Goal: Navigation & Orientation: Find specific page/section

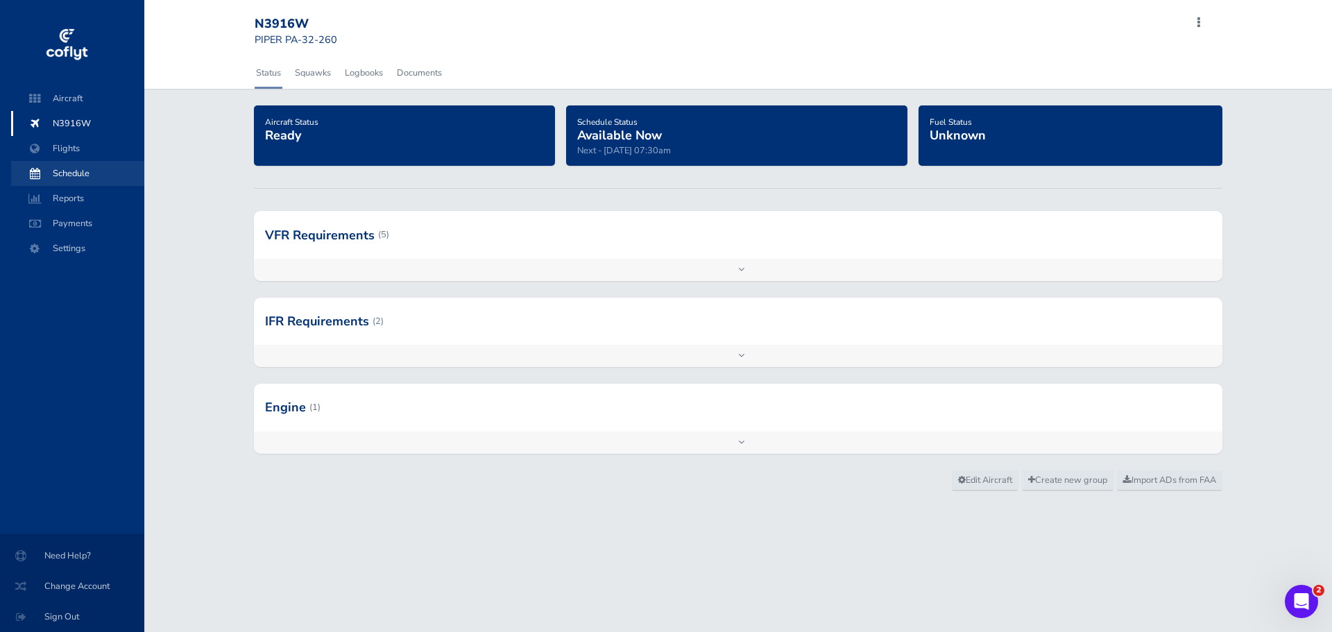
click at [88, 168] on span "Schedule" at bounding box center [77, 173] width 105 height 25
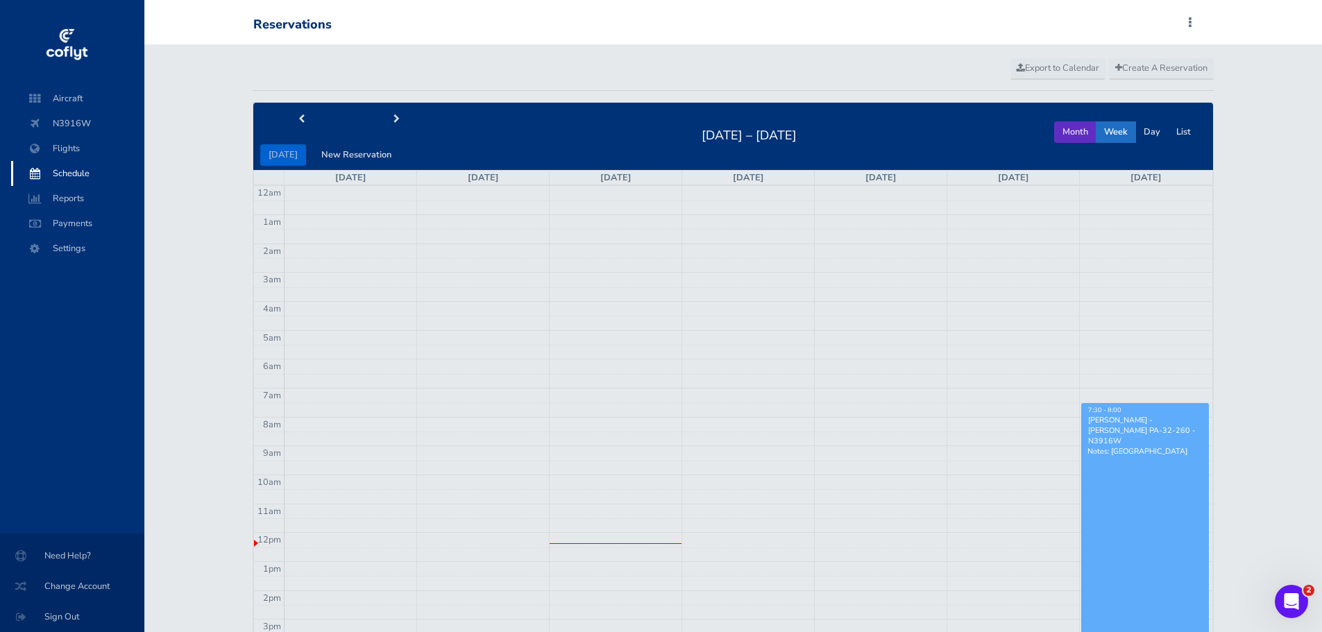
click at [1078, 133] on button "Month" at bounding box center [1075, 132] width 42 height 22
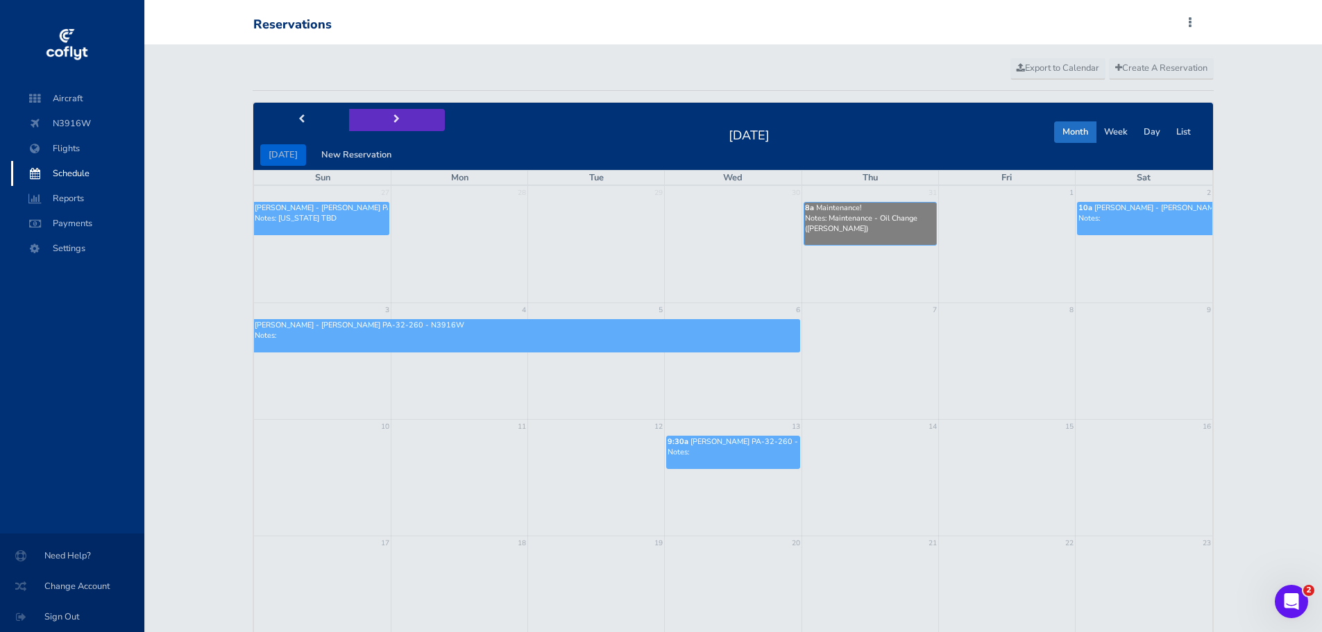
click at [393, 119] on span "next" at bounding box center [396, 119] width 6 height 9
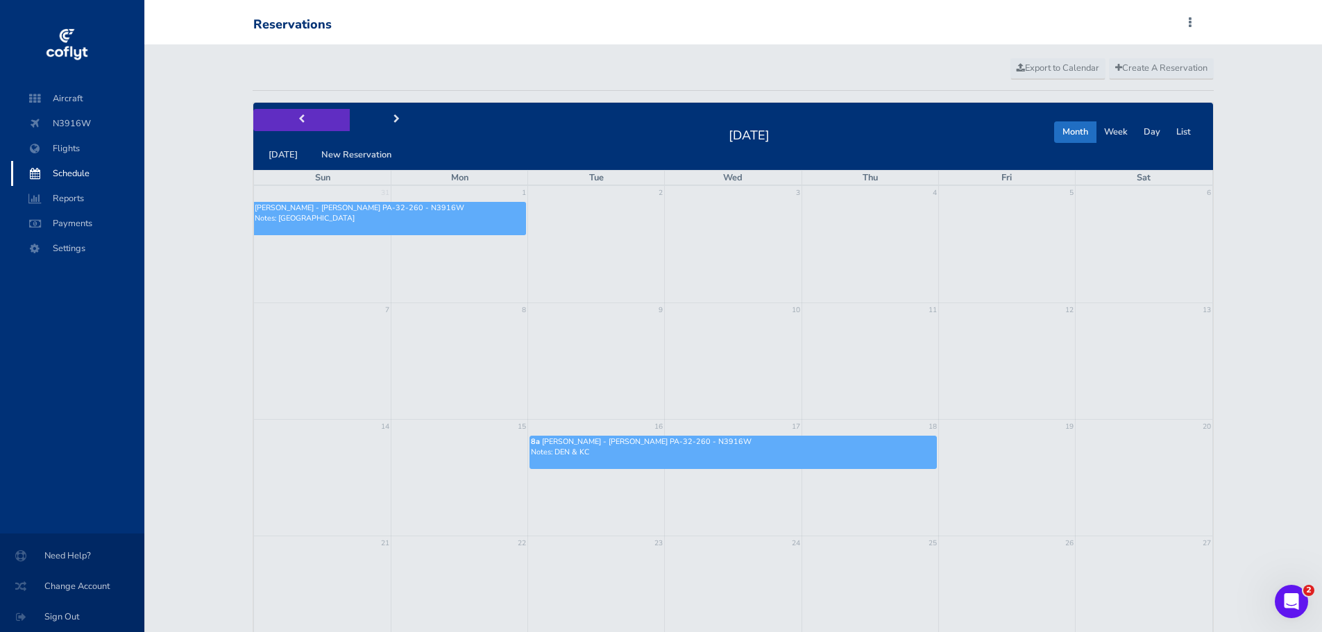
click at [304, 118] on button "prev" at bounding box center [301, 120] width 96 height 22
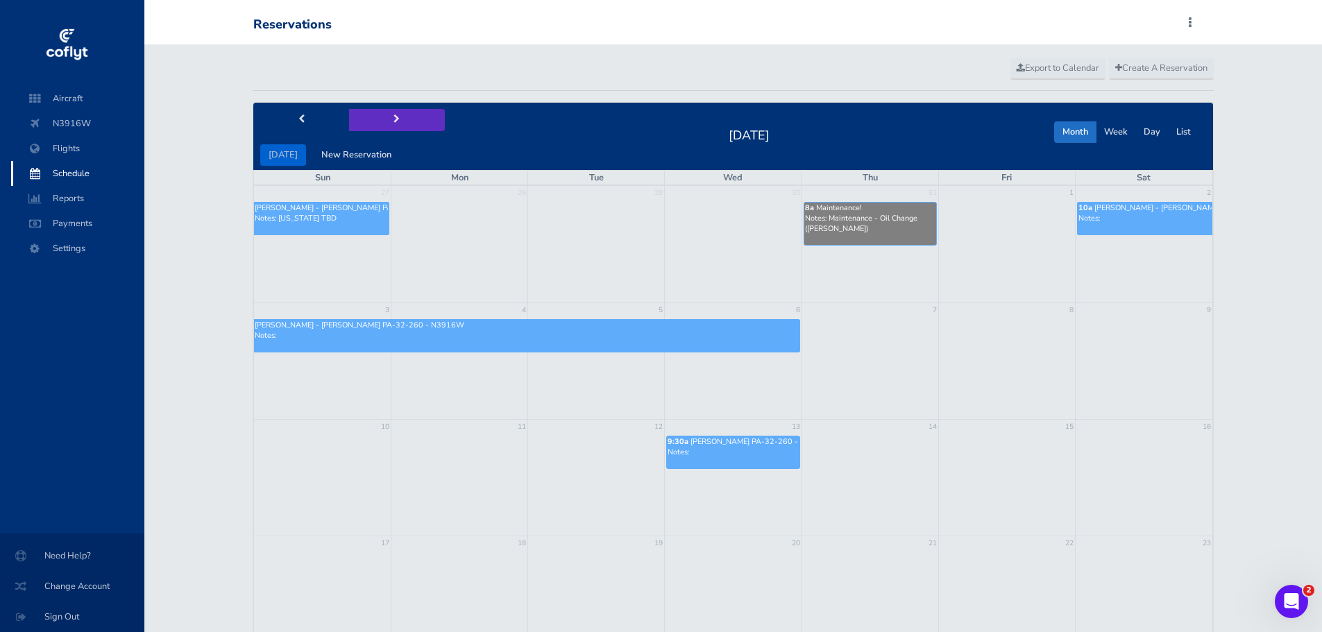
click at [386, 117] on button "next" at bounding box center [397, 120] width 96 height 22
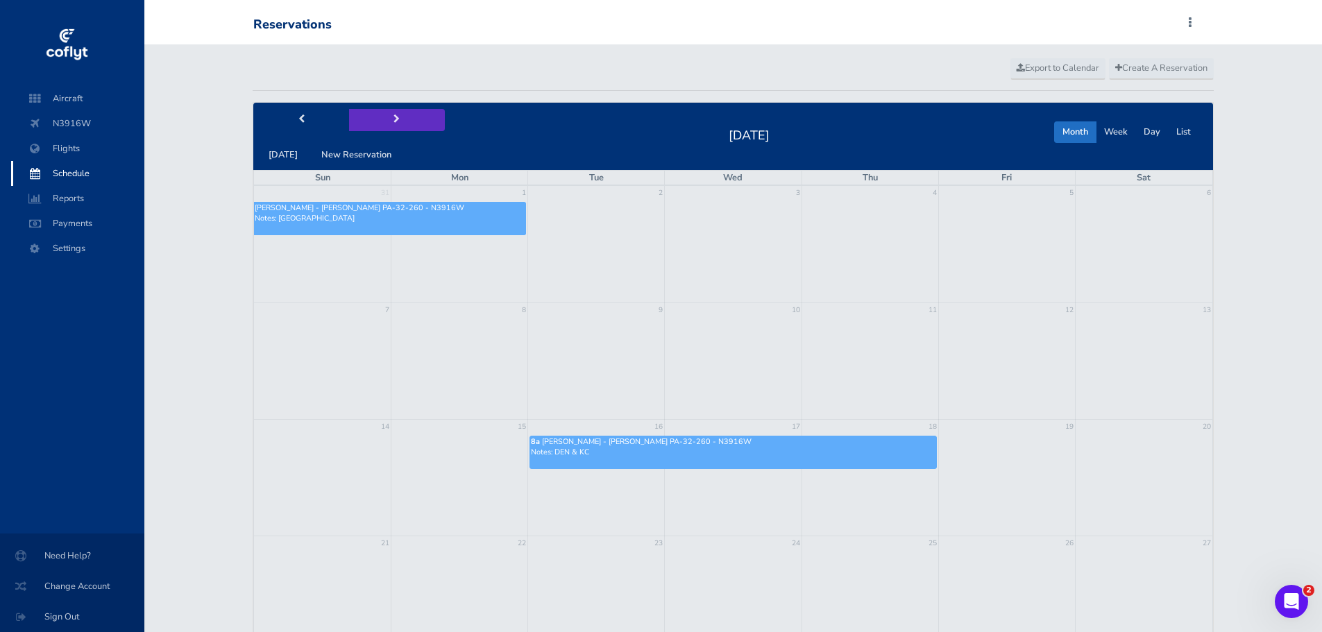
click at [386, 117] on button "next" at bounding box center [397, 120] width 96 height 22
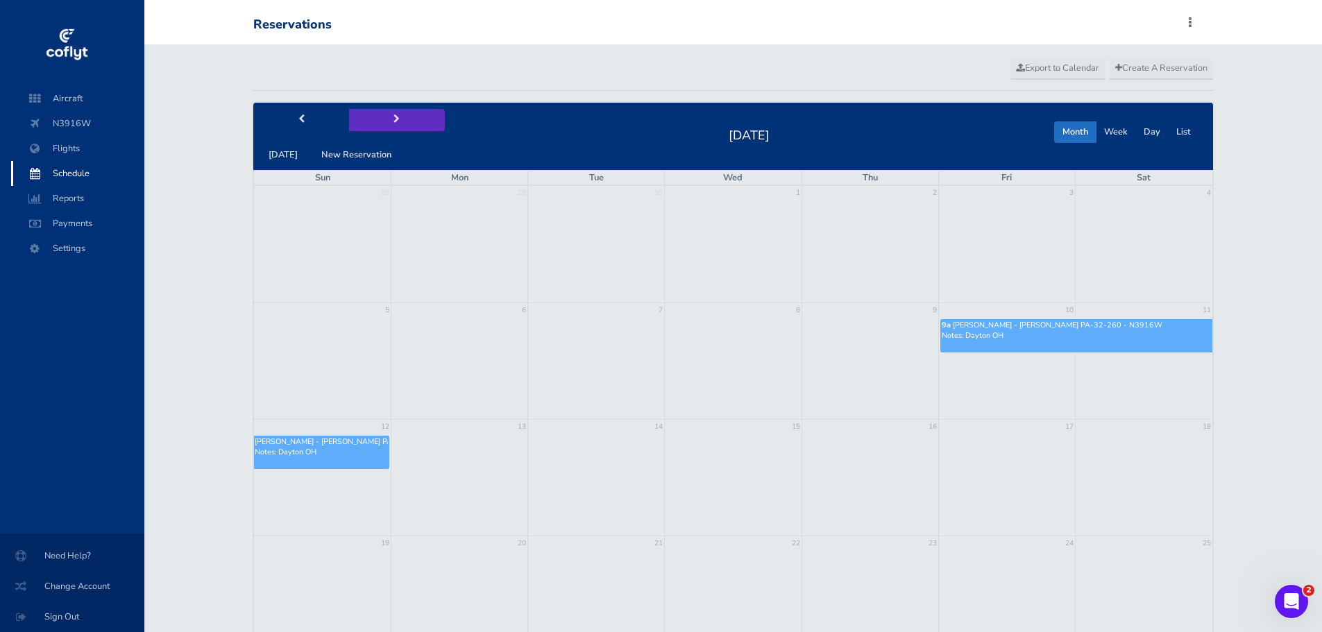
click at [386, 117] on button "next" at bounding box center [397, 120] width 96 height 22
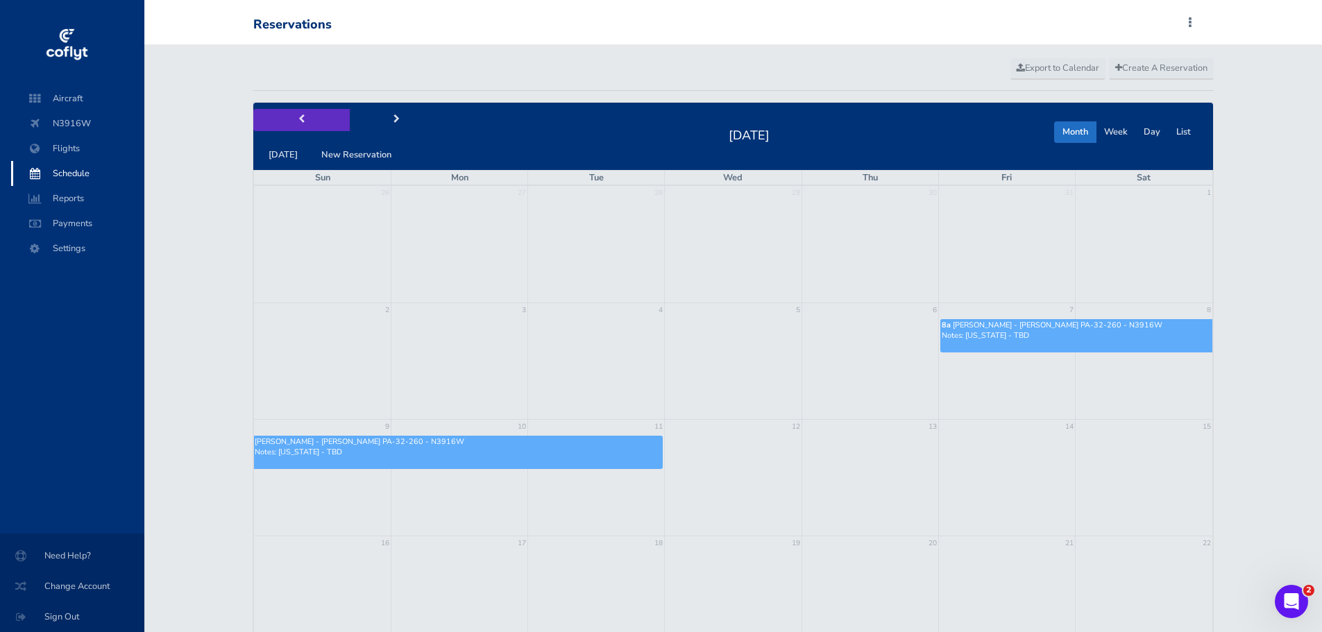
click at [303, 121] on span "prev" at bounding box center [301, 119] width 6 height 9
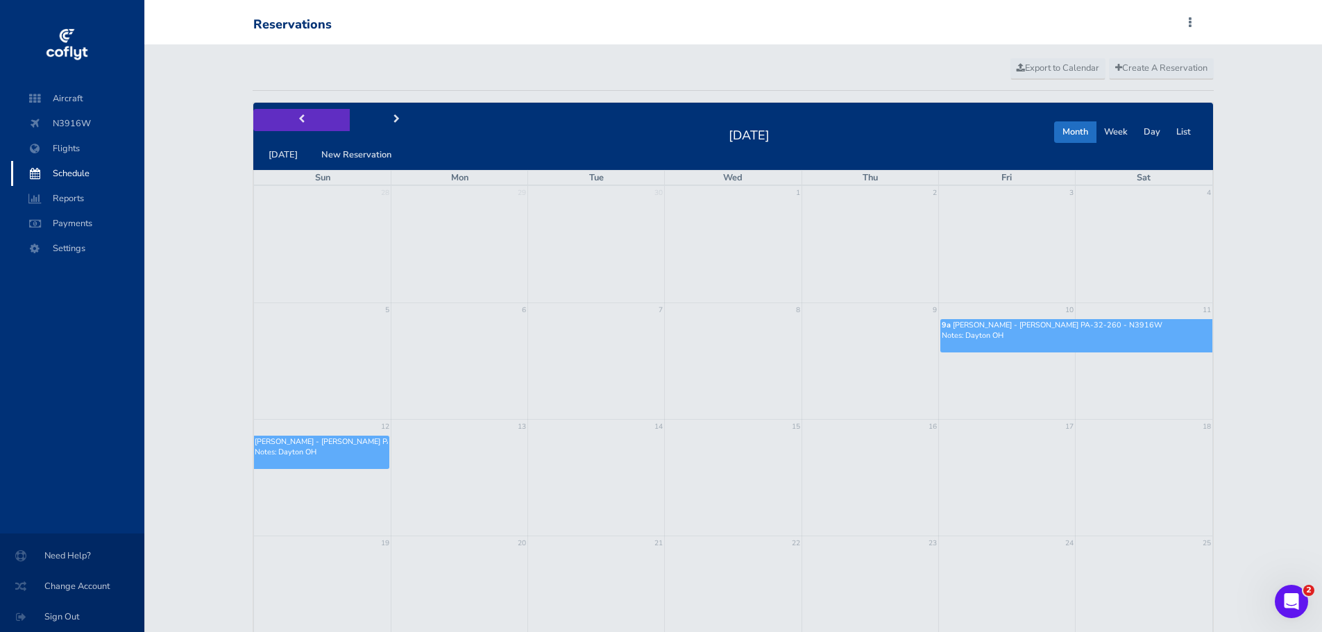
click at [303, 121] on span "prev" at bounding box center [301, 119] width 6 height 9
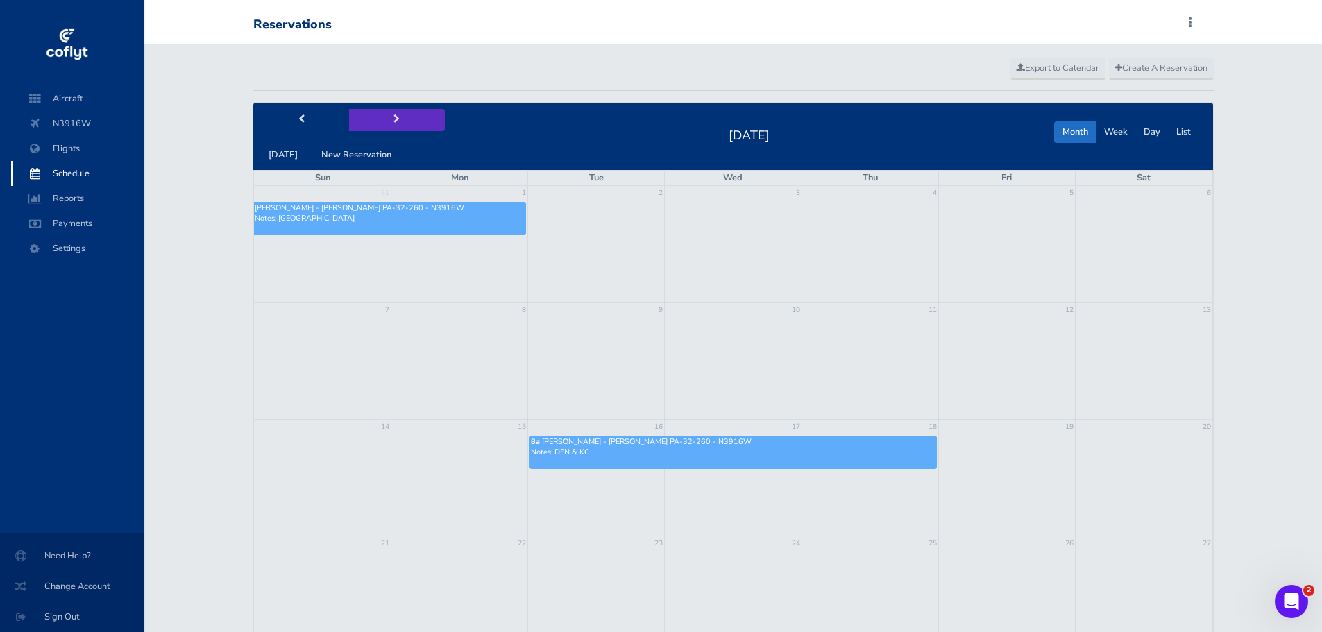
click at [393, 120] on span "next" at bounding box center [396, 119] width 6 height 9
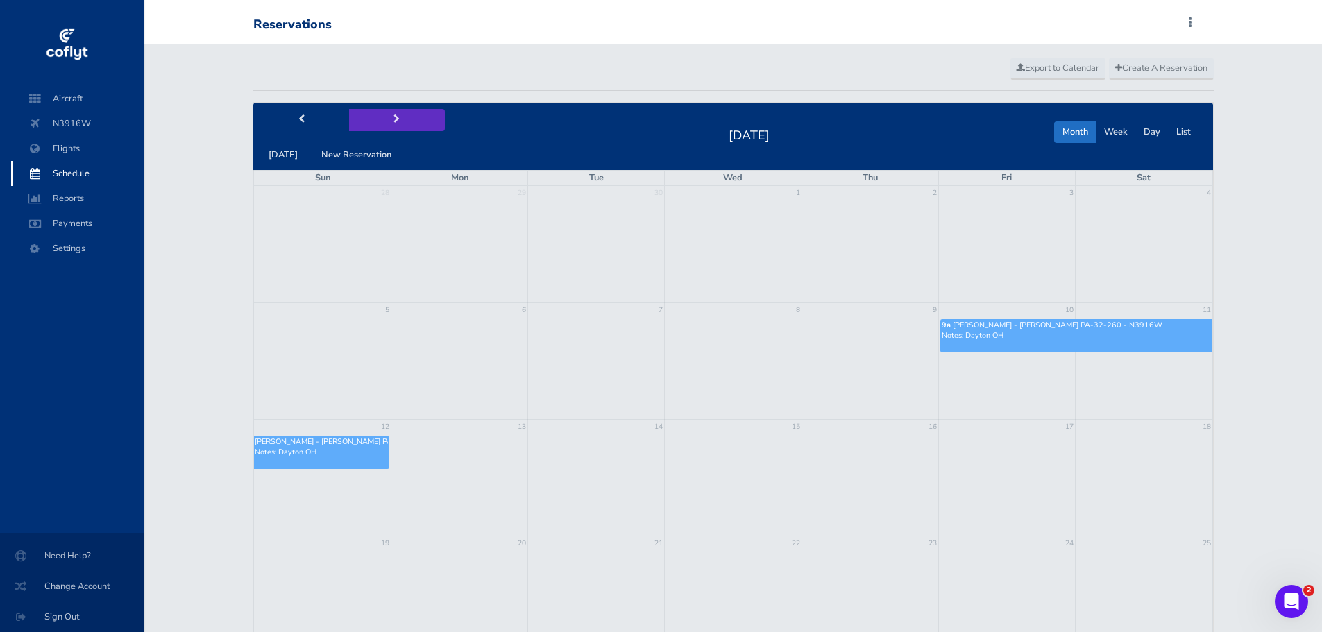
click at [393, 120] on span "next" at bounding box center [396, 119] width 6 height 9
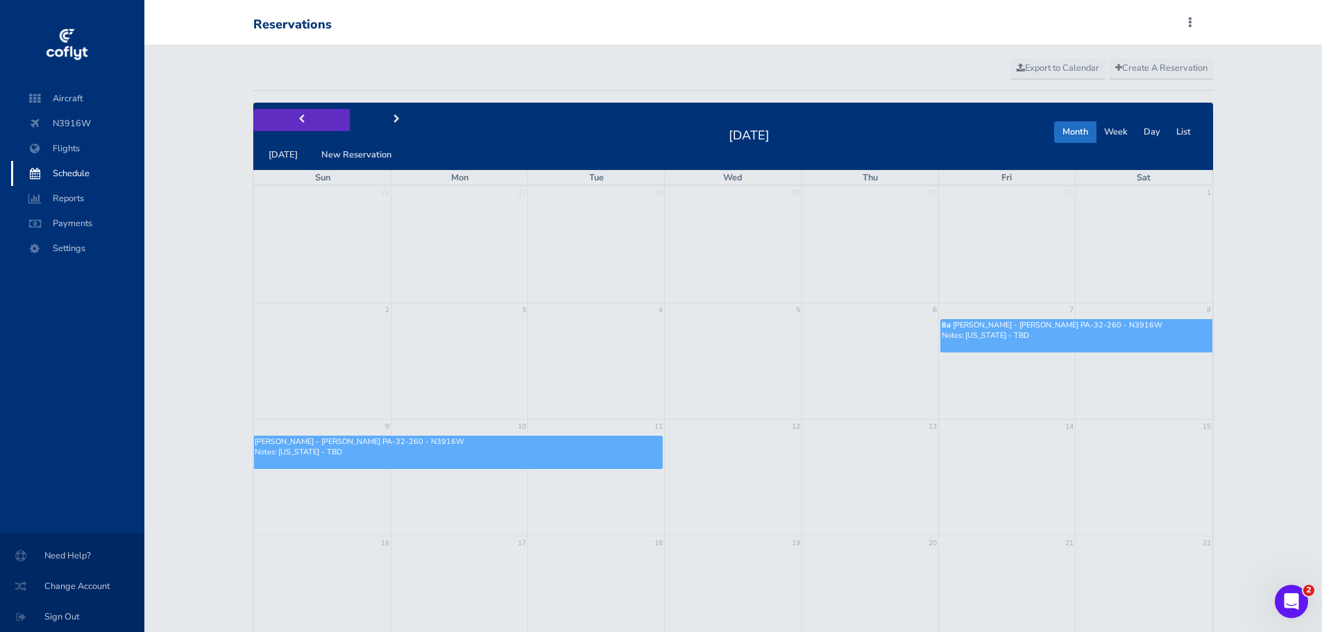
click at [298, 116] on span "prev" at bounding box center [301, 119] width 6 height 9
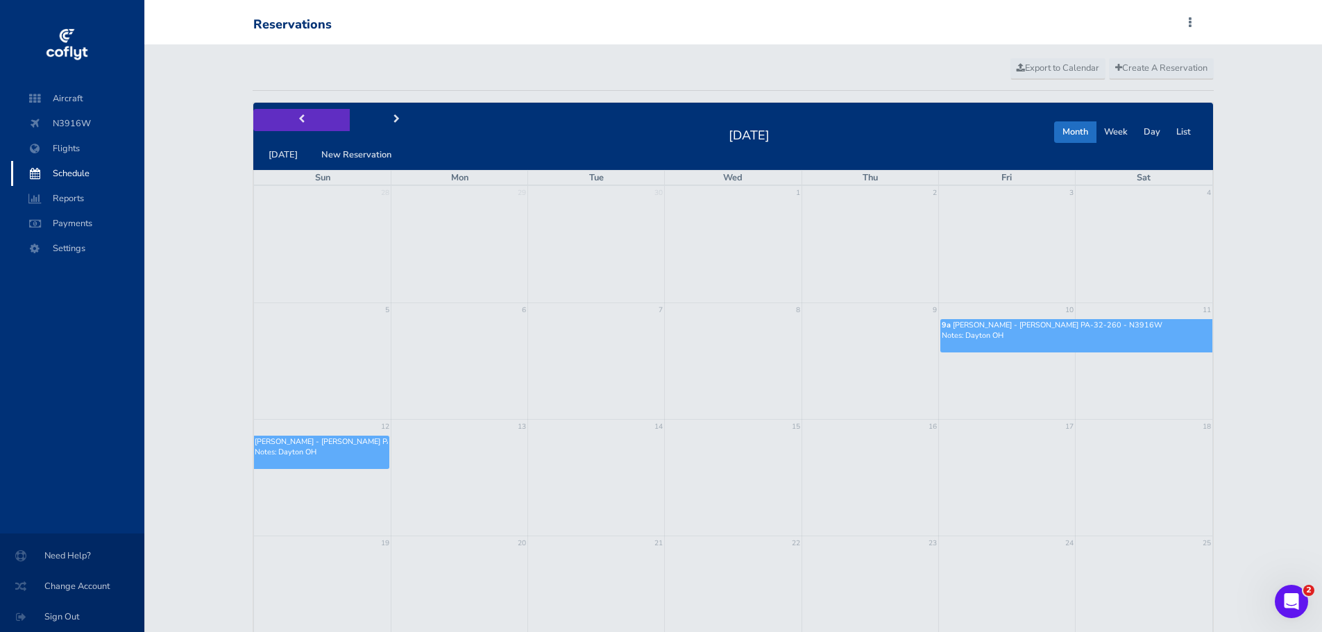
click at [298, 116] on span "prev" at bounding box center [301, 119] width 6 height 9
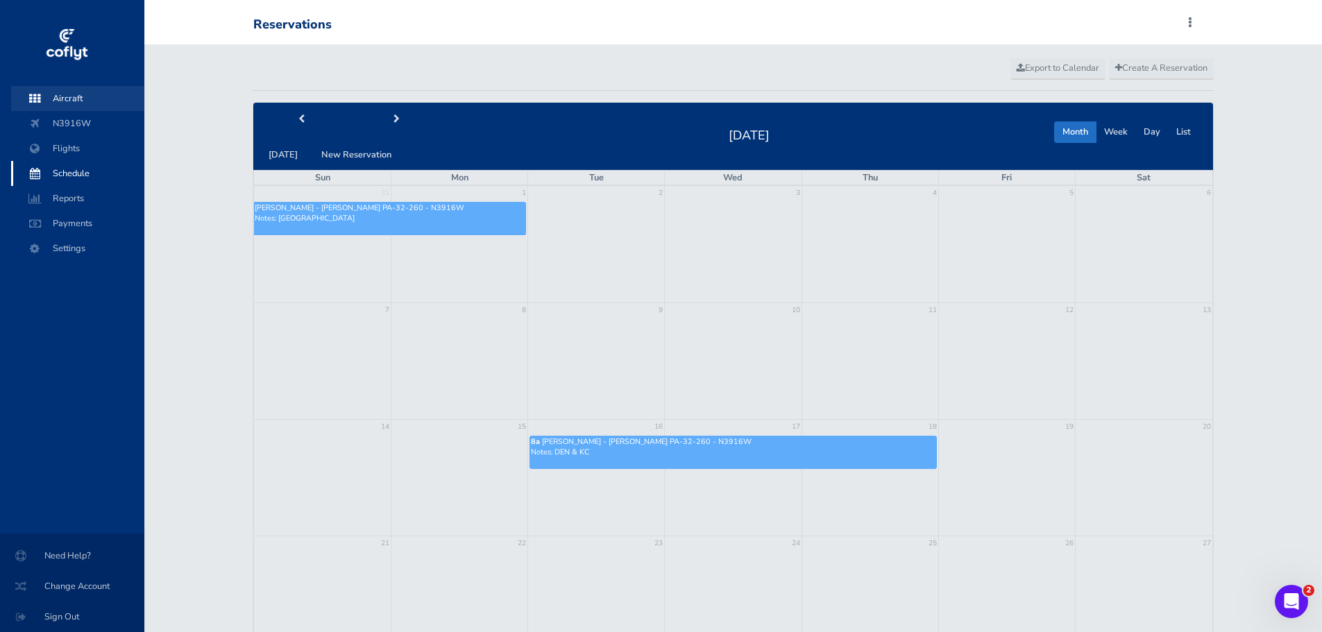
click at [85, 100] on span "Aircraft" at bounding box center [77, 98] width 105 height 25
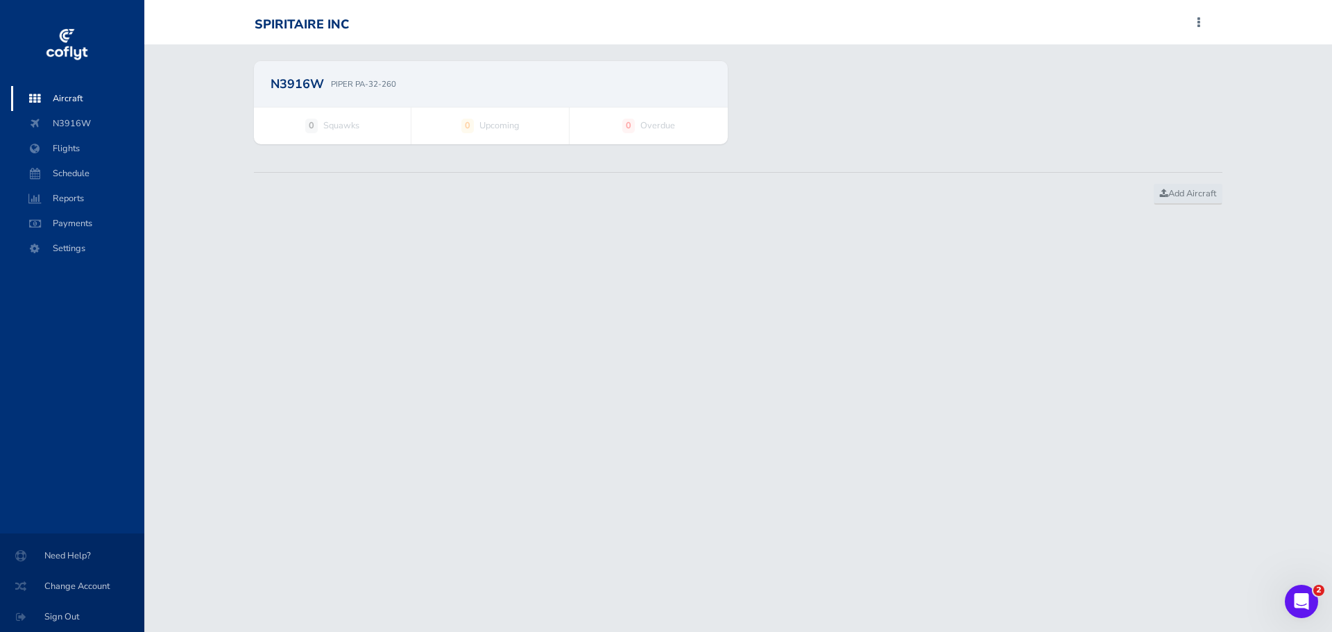
click at [511, 124] on span "Upcoming" at bounding box center [499, 126] width 40 height 14
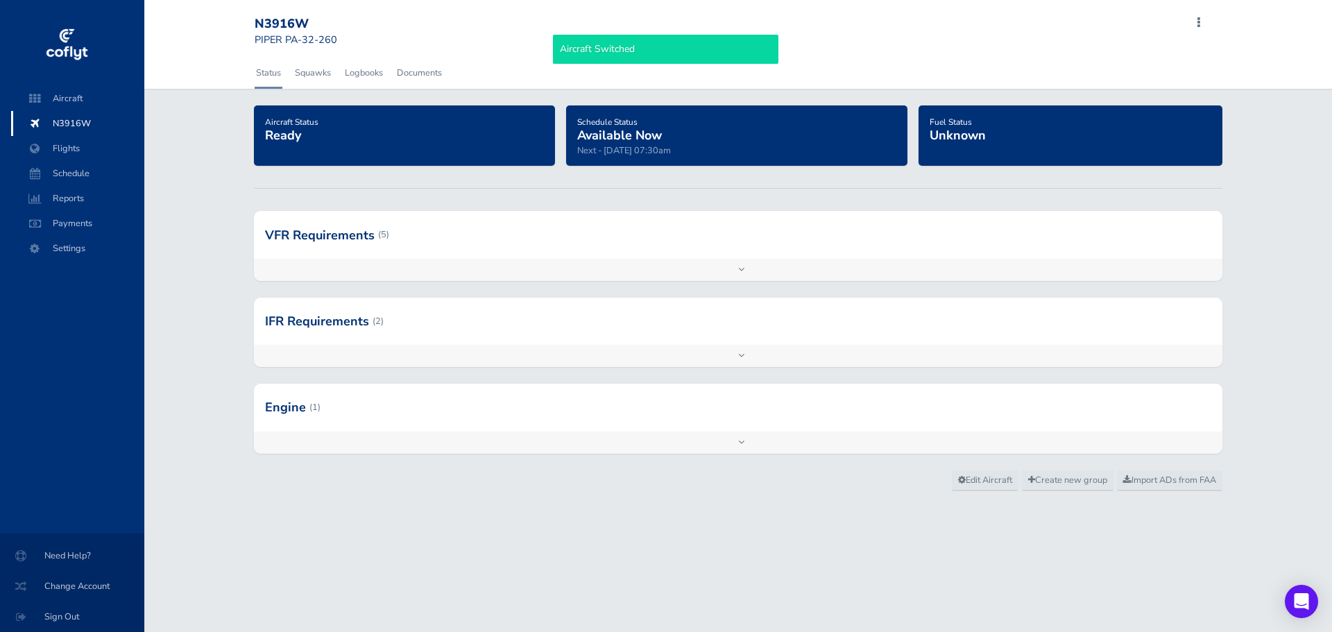
click at [299, 415] on div at bounding box center [738, 407] width 969 height 47
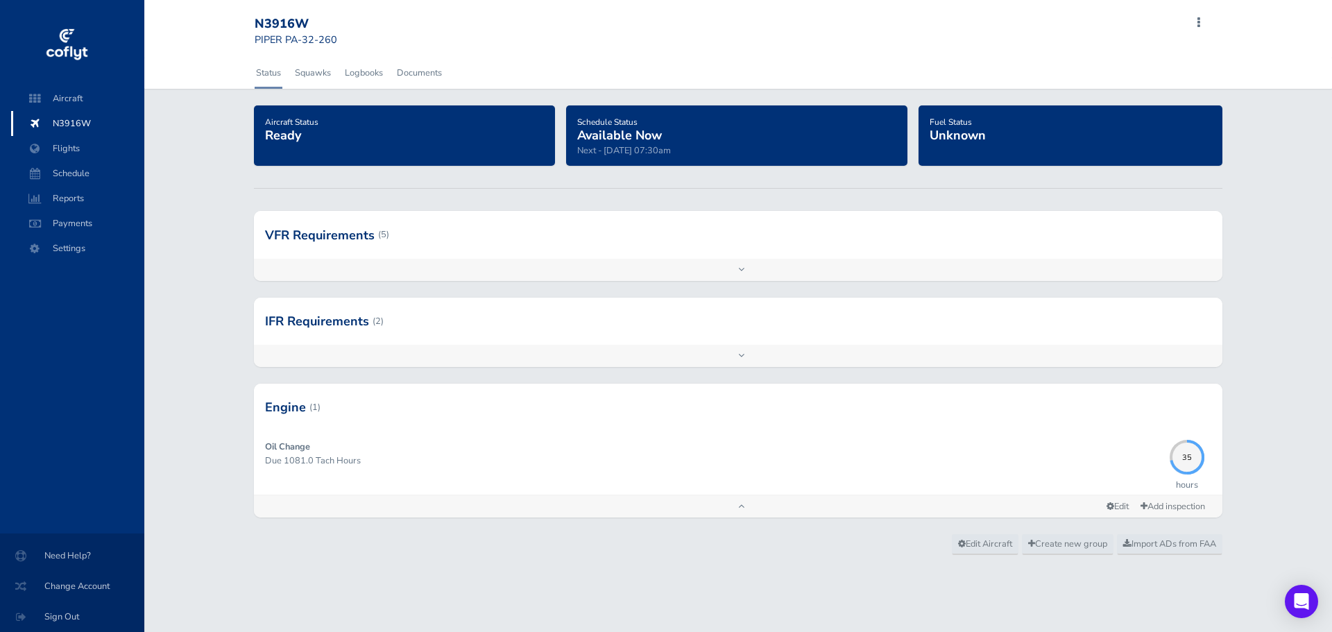
click at [309, 319] on div at bounding box center [738, 321] width 969 height 47
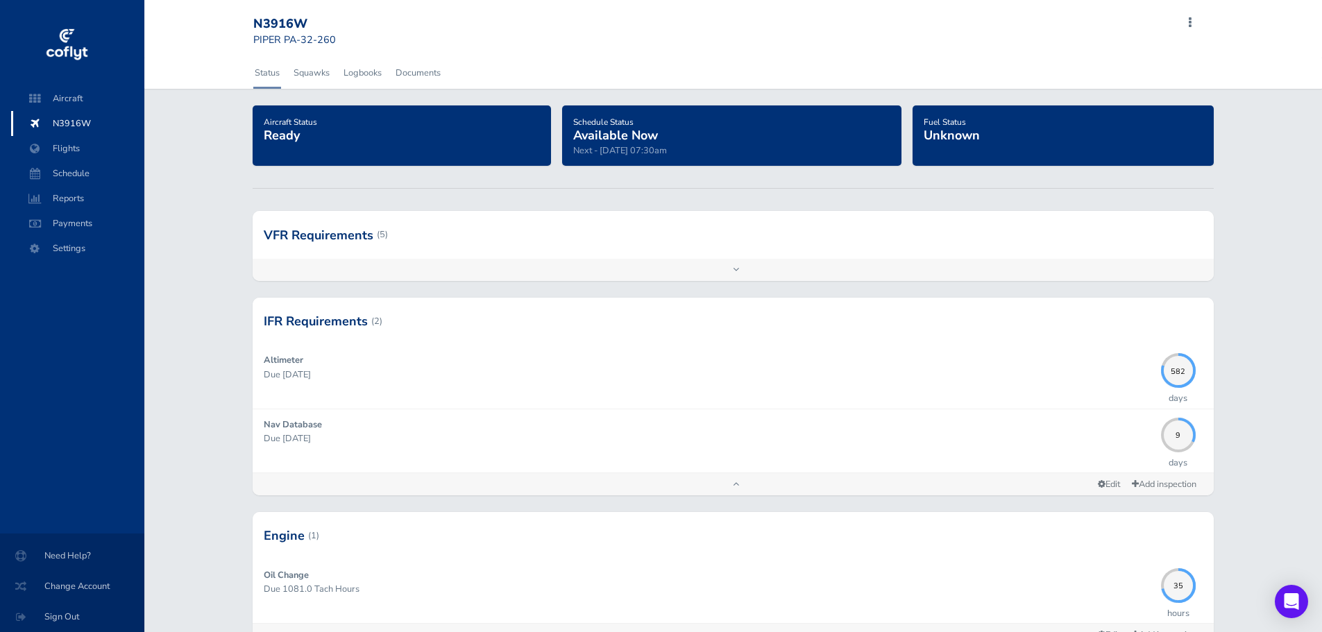
click at [310, 232] on div at bounding box center [733, 234] width 960 height 47
